Goal: Use online tool/utility: Utilize a website feature to perform a specific function

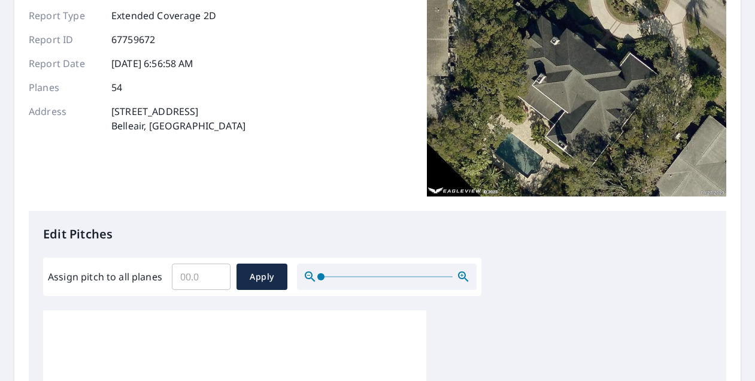
scroll to position [113, 0]
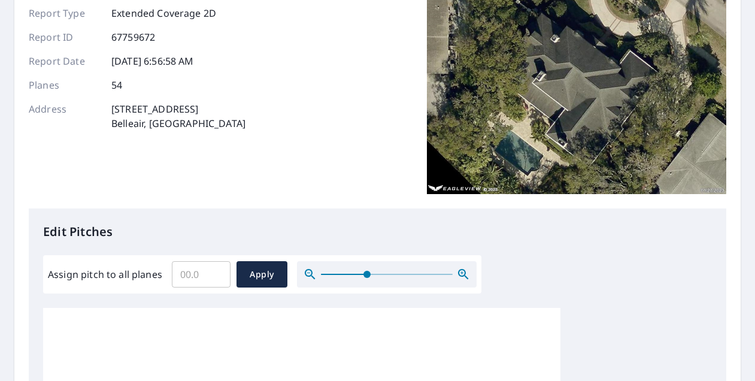
drag, startPoint x: 320, startPoint y: 277, endPoint x: 357, endPoint y: 281, distance: 36.7
click at [364, 278] on span at bounding box center [367, 274] width 7 height 7
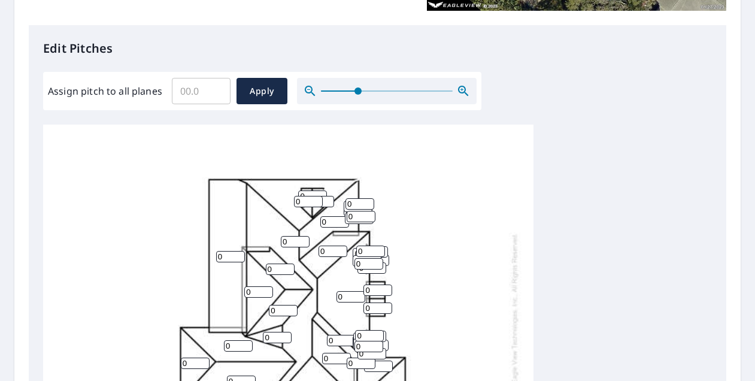
scroll to position [92, 0]
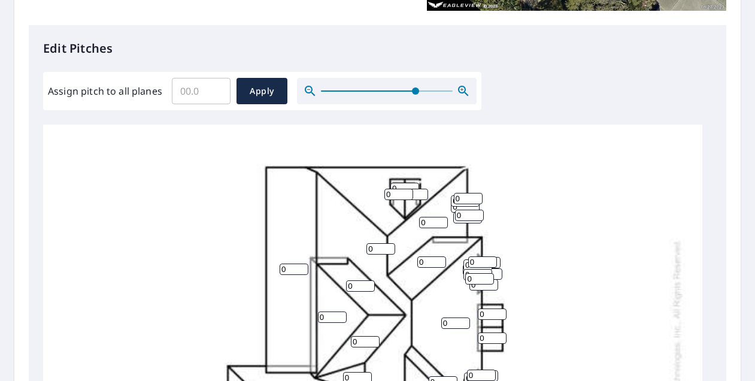
drag, startPoint x: 357, startPoint y: 90, endPoint x: 418, endPoint y: 101, distance: 61.9
click at [418, 95] on span at bounding box center [415, 90] width 7 height 7
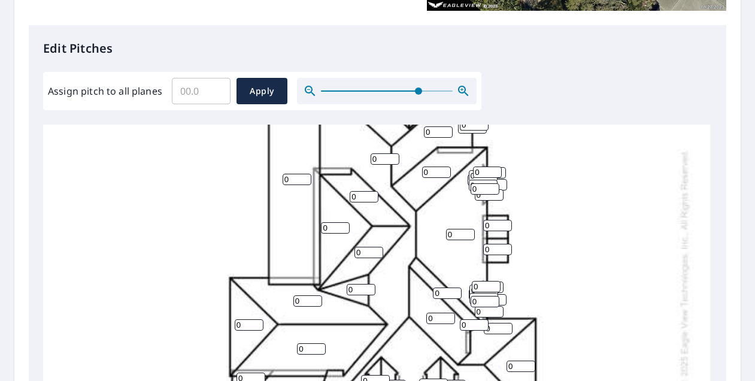
scroll to position [185, 0]
click at [377, 249] on input "1" at bounding box center [369, 251] width 29 height 11
click at [377, 249] on input "2" at bounding box center [369, 251] width 29 height 11
click at [377, 249] on input "3" at bounding box center [369, 251] width 29 height 11
click at [377, 249] on input "4" at bounding box center [369, 251] width 29 height 11
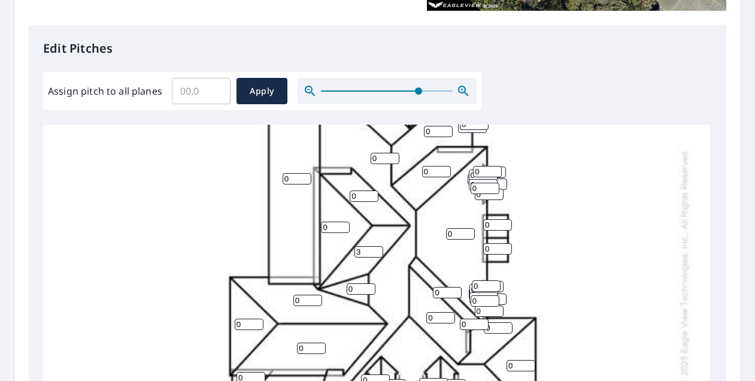
click at [379, 255] on input "3" at bounding box center [369, 251] width 29 height 11
click at [379, 255] on input "2" at bounding box center [369, 251] width 29 height 11
click at [379, 255] on input "1" at bounding box center [369, 251] width 29 height 11
type input "0"
click at [379, 255] on input "0" at bounding box center [369, 251] width 29 height 11
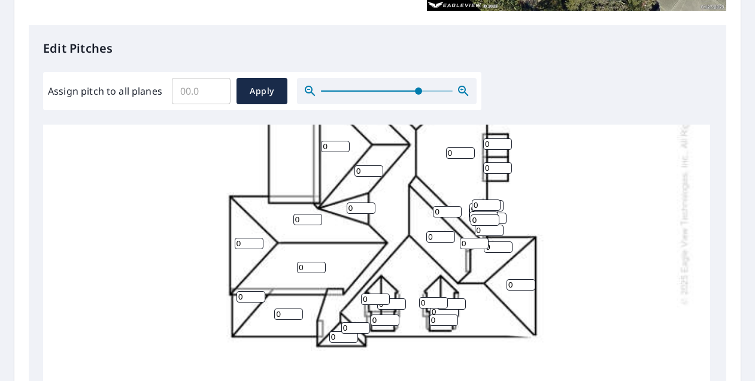
scroll to position [264, 0]
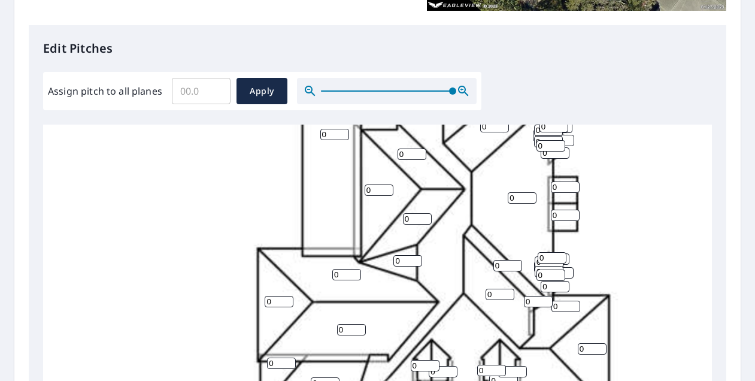
drag, startPoint x: 422, startPoint y: 88, endPoint x: 494, endPoint y: 93, distance: 71.5
click at [494, 93] on div "Edit Pitches Assign pitch to all planes ​ Apply 0 0 0 0 0 0 0 0 0 0 0 0 0 0 0 0…" at bounding box center [378, 270] width 698 height 490
click at [567, 261] on div "0 0 0 0 0 0 0 0 0 0 0 0 0 0 0 0 0 0 0 0 0 0 0 0 0 0 0 0 0 0 0 0 0 0 0 0 0 0 0 0…" at bounding box center [426, 236] width 767 height 752
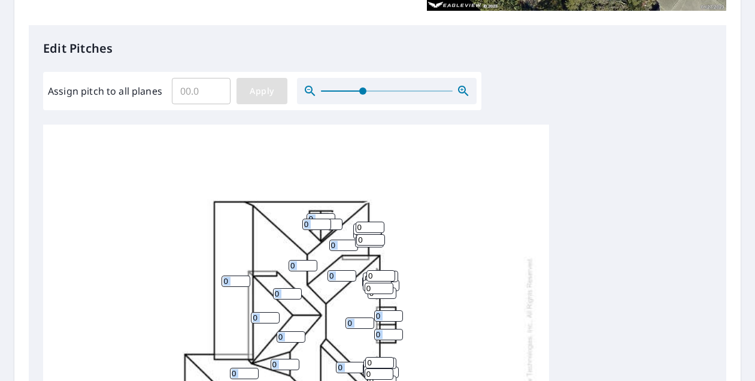
scroll to position [11, 0]
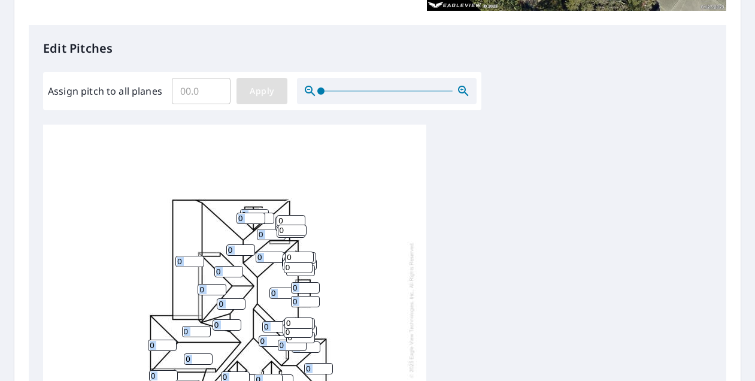
drag, startPoint x: 376, startPoint y: 96, endPoint x: 285, endPoint y: 97, distance: 91.1
click at [285, 97] on div "Assign pitch to all planes ​ Apply" at bounding box center [262, 91] width 429 height 26
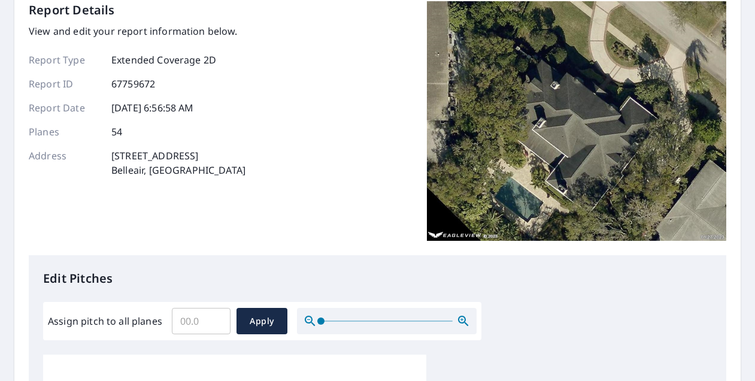
scroll to position [0, 0]
